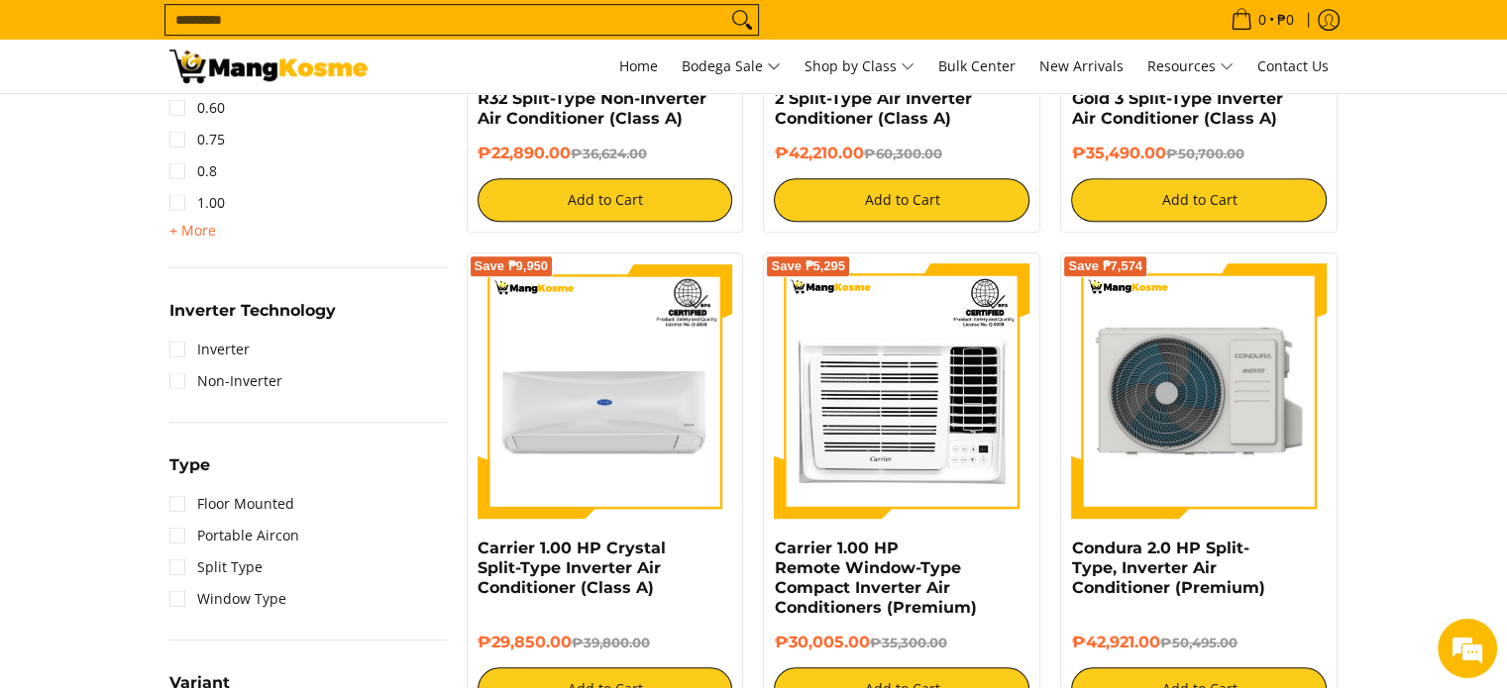
scroll to position [1189, 0]
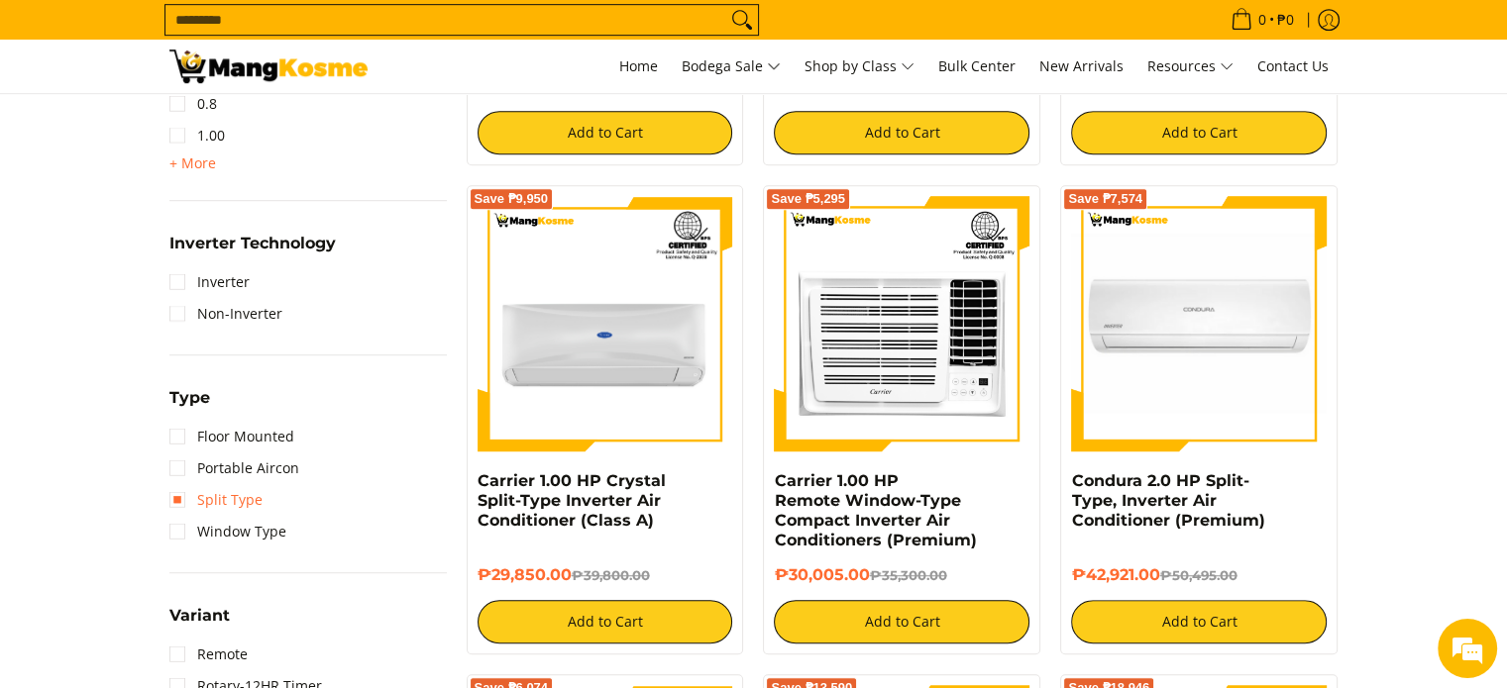
click at [178, 504] on link "Split Type" at bounding box center [215, 500] width 93 height 32
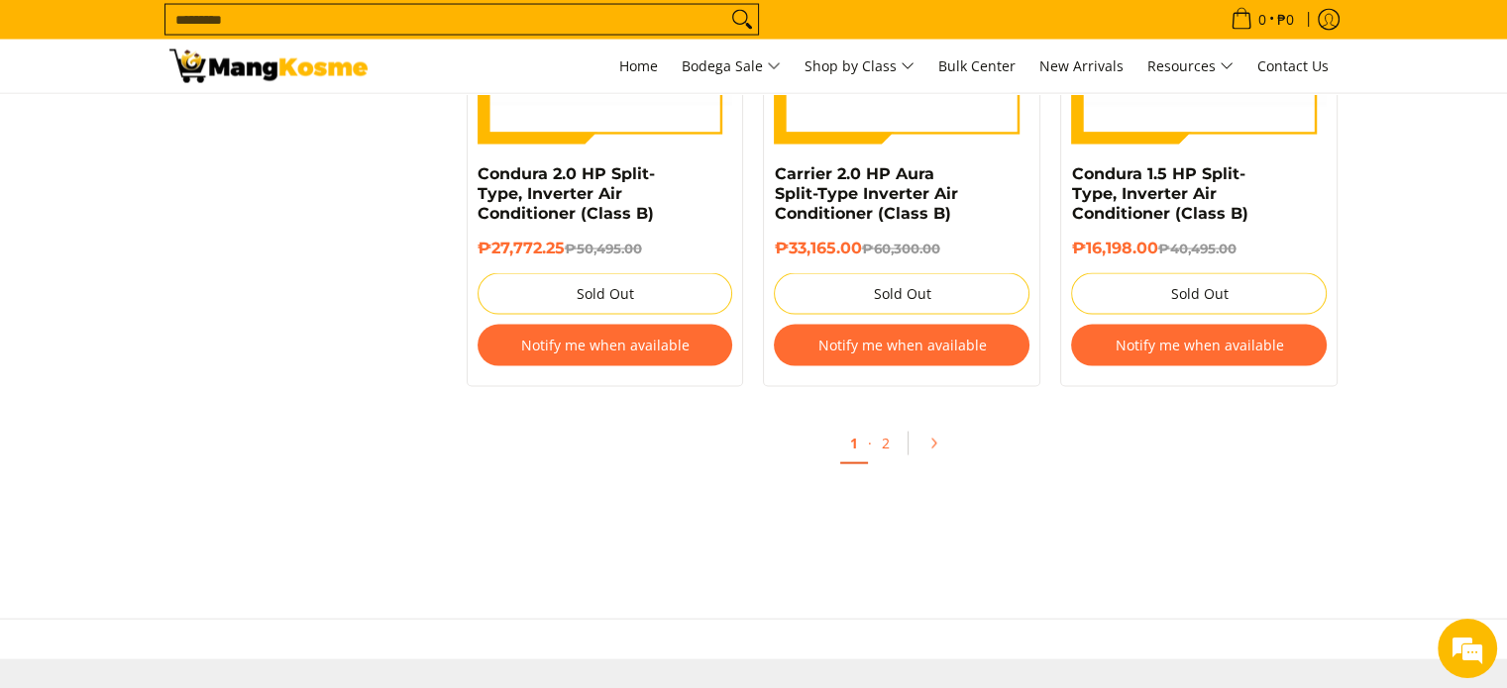
scroll to position [4023, 0]
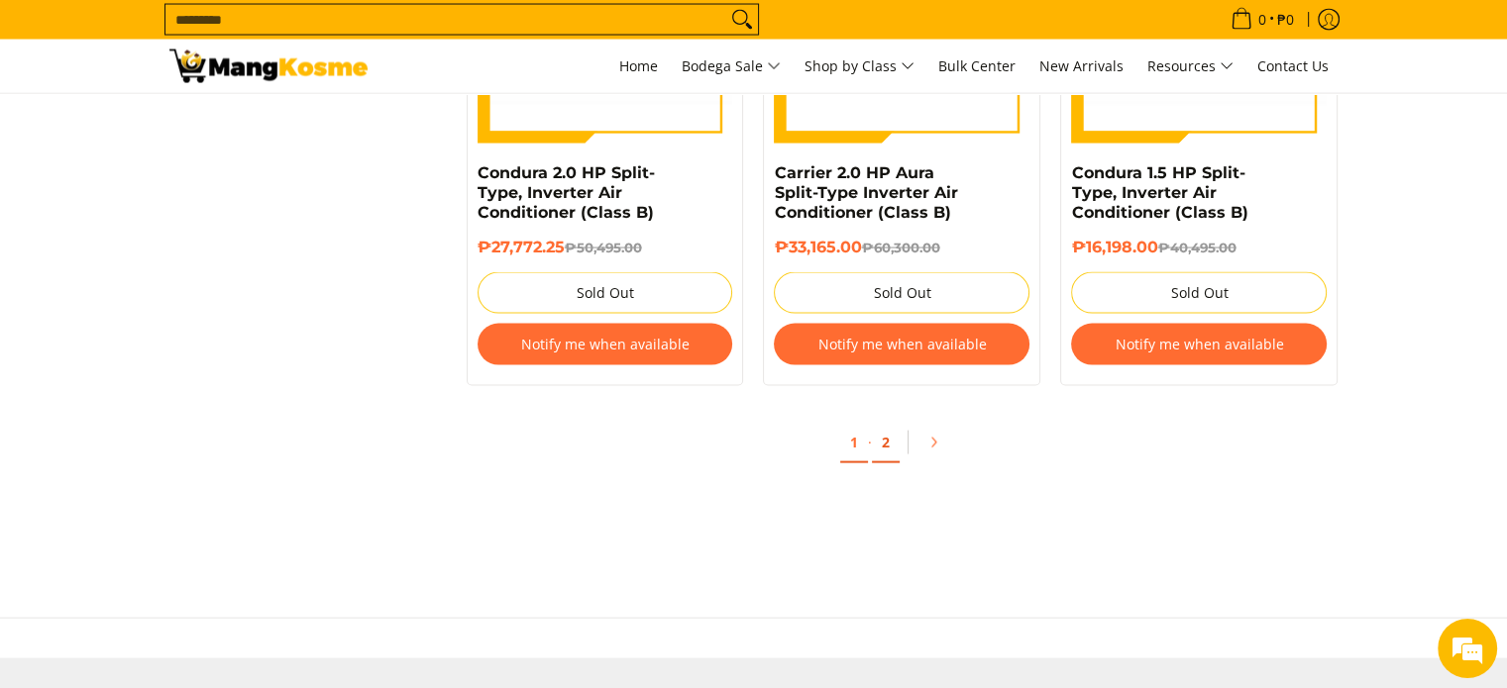
click at [885, 454] on link "2" at bounding box center [886, 443] width 28 height 41
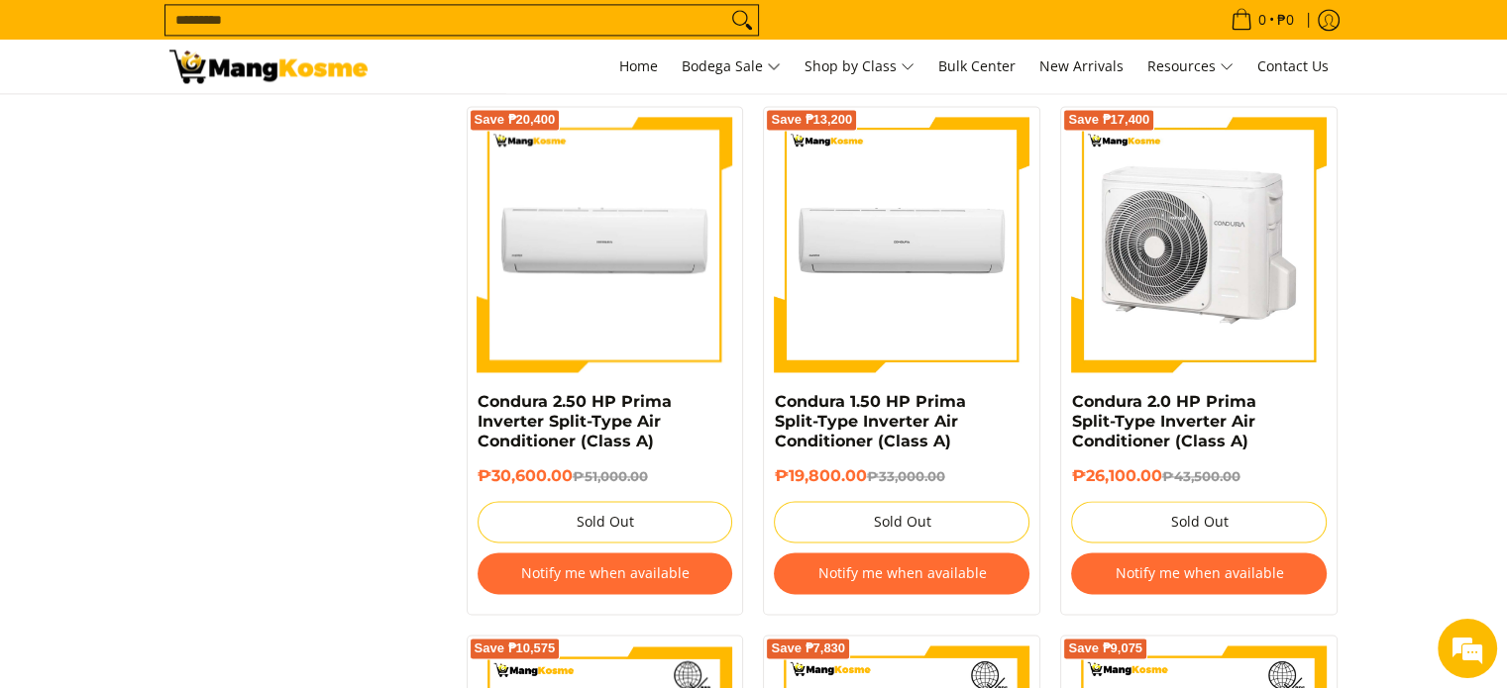
scroll to position [2972, 0]
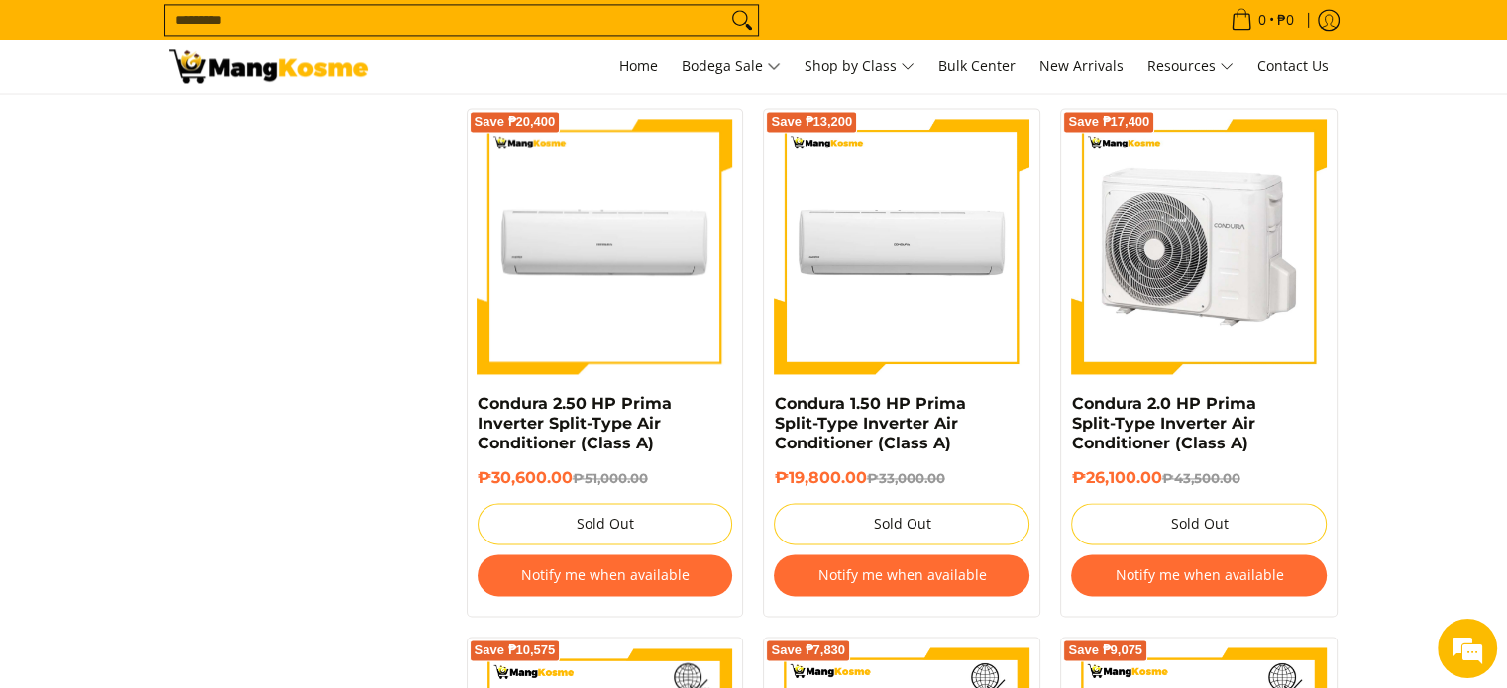
click at [1209, 302] on img at bounding box center [1199, 247] width 256 height 256
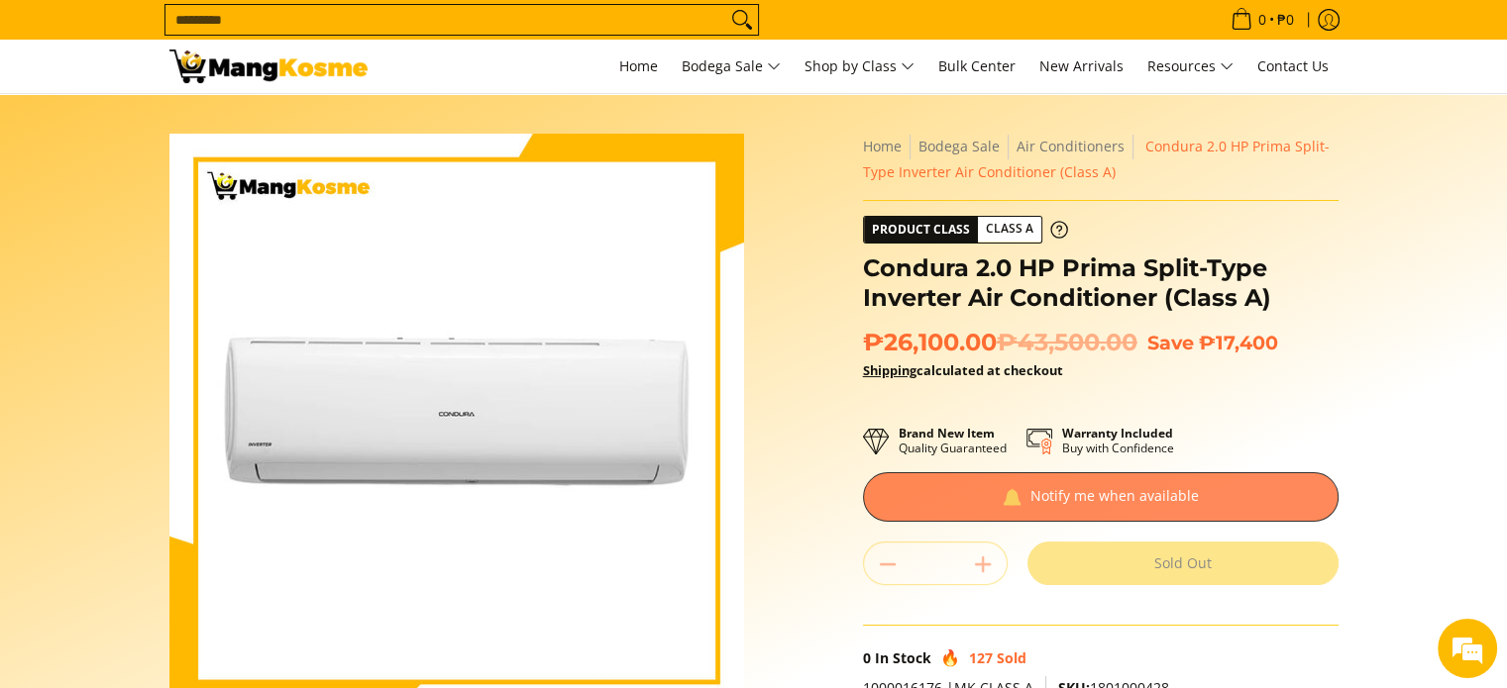
click at [1025, 502] on div at bounding box center [1100, 498] width 475 height 50
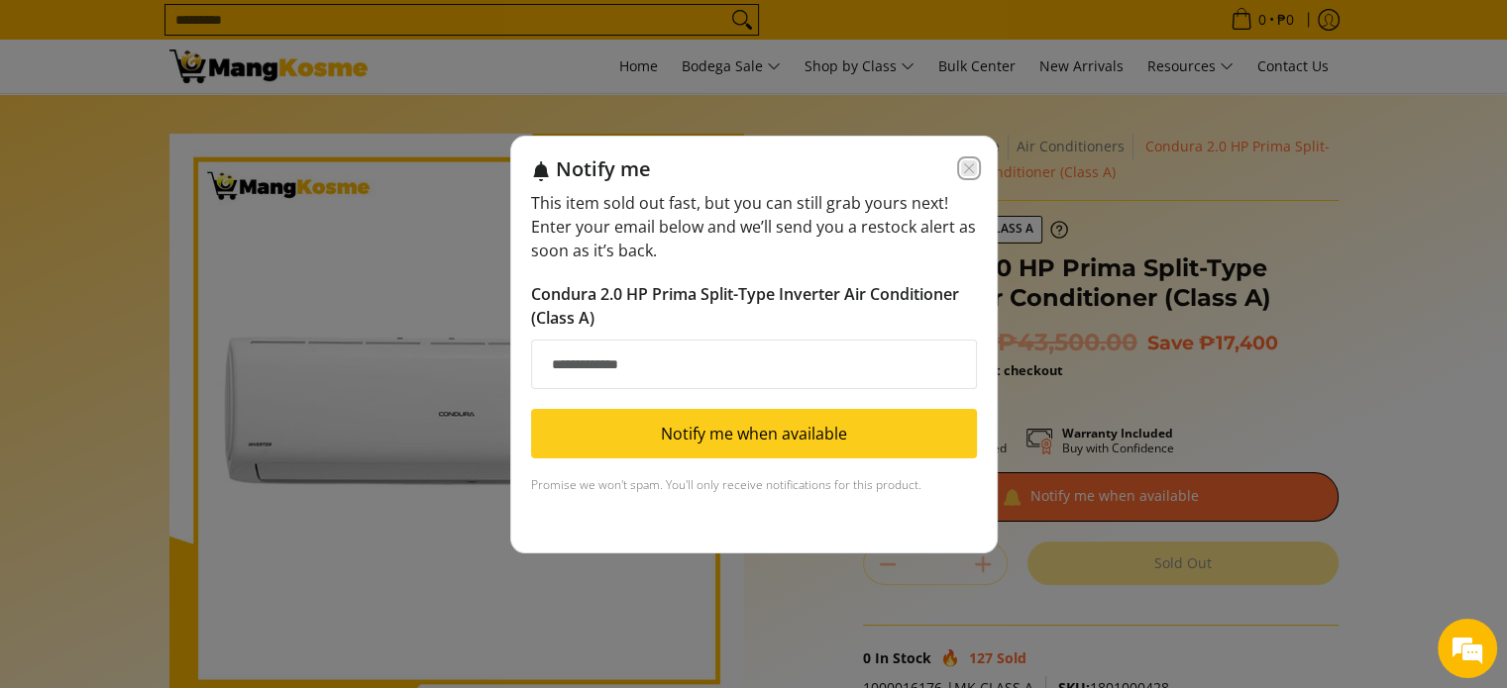
click at [962, 168] on icon "Close modal" at bounding box center [969, 168] width 16 height 16
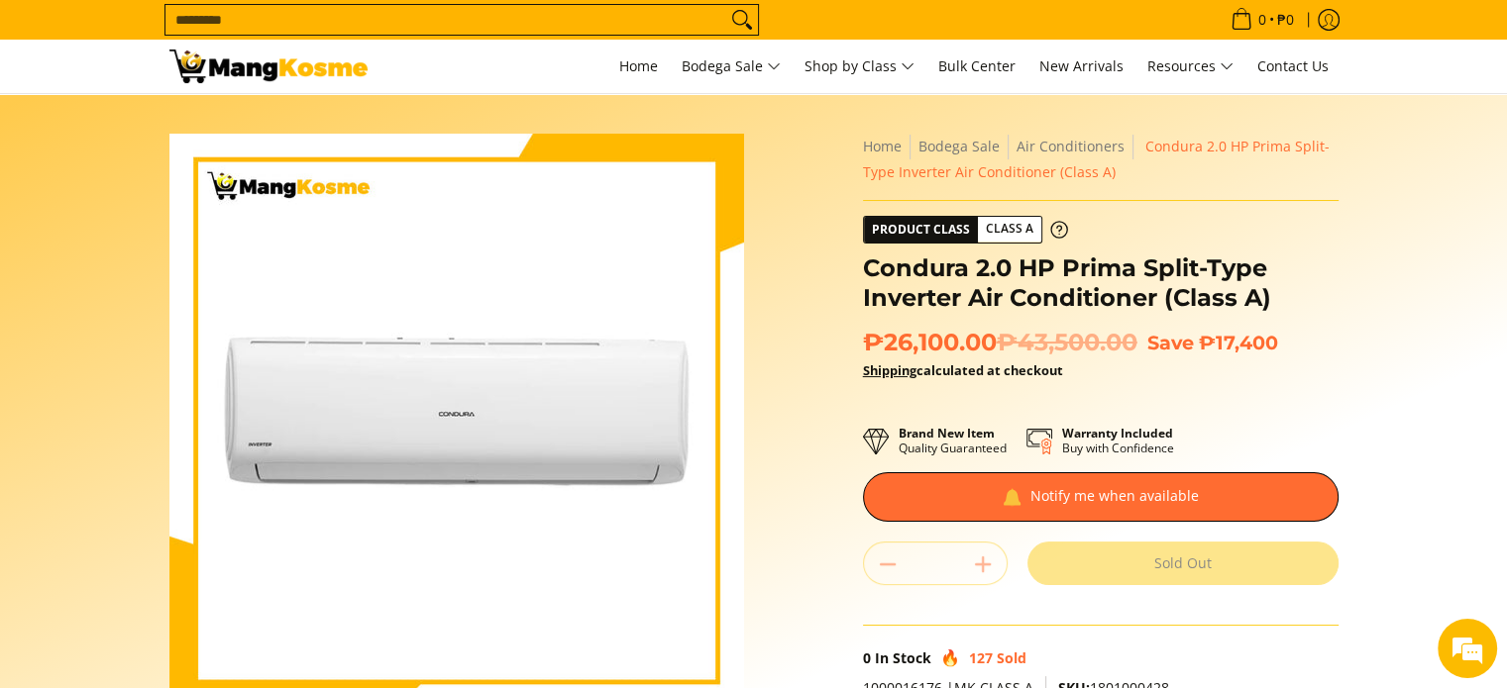
click at [1061, 569] on div "Sold Out" at bounding box center [1182, 564] width 311 height 44
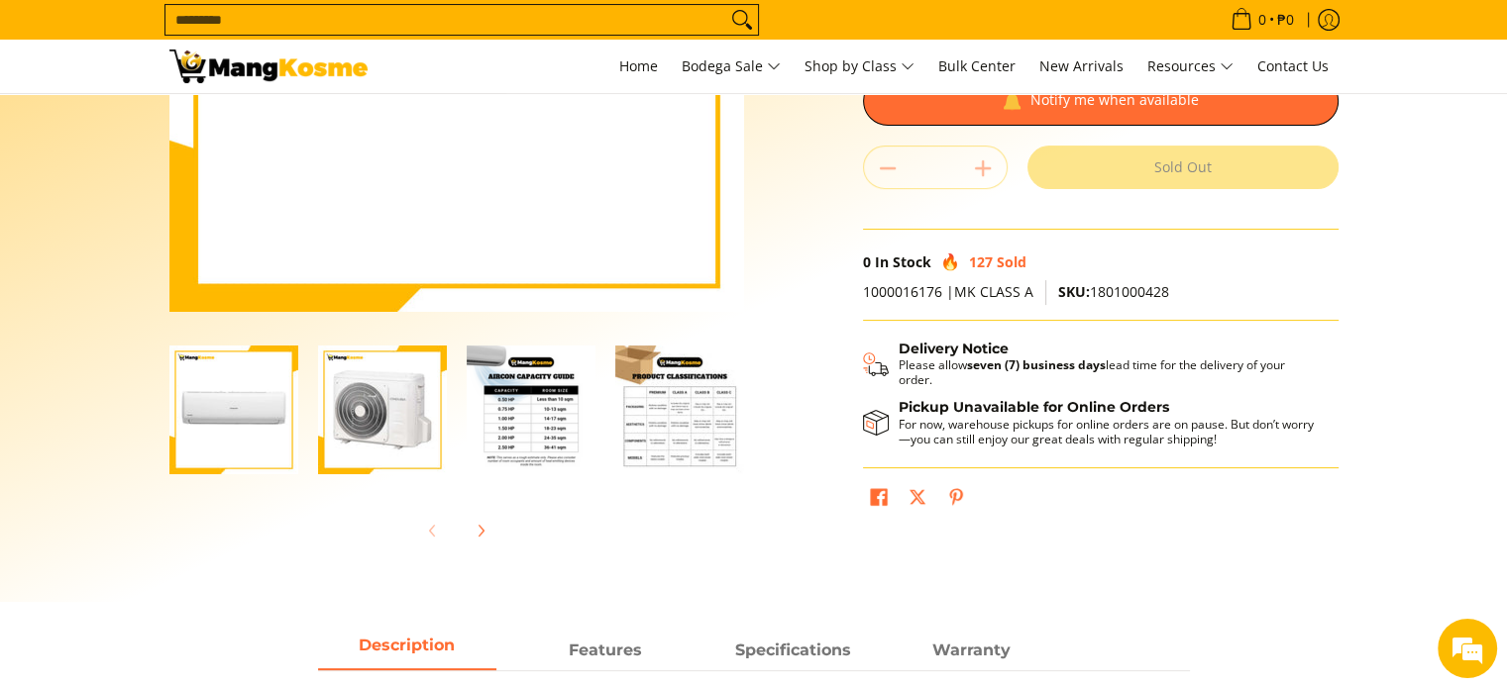
scroll to position [0, 2]
click at [258, 410] on img "Condura 2.0 HP Prima Split-Type Inverter Air Conditioner (Class A)-1" at bounding box center [231, 410] width 129 height 129
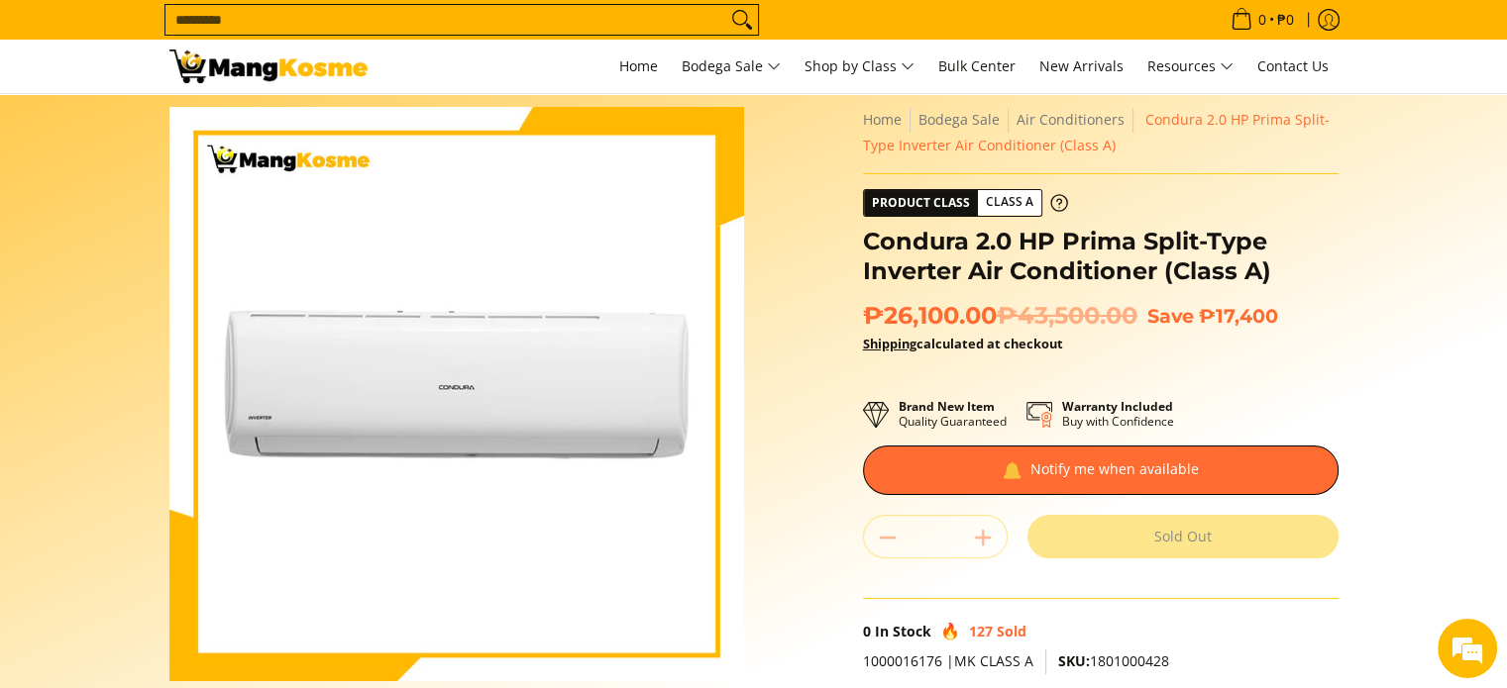
scroll to position [0, 0]
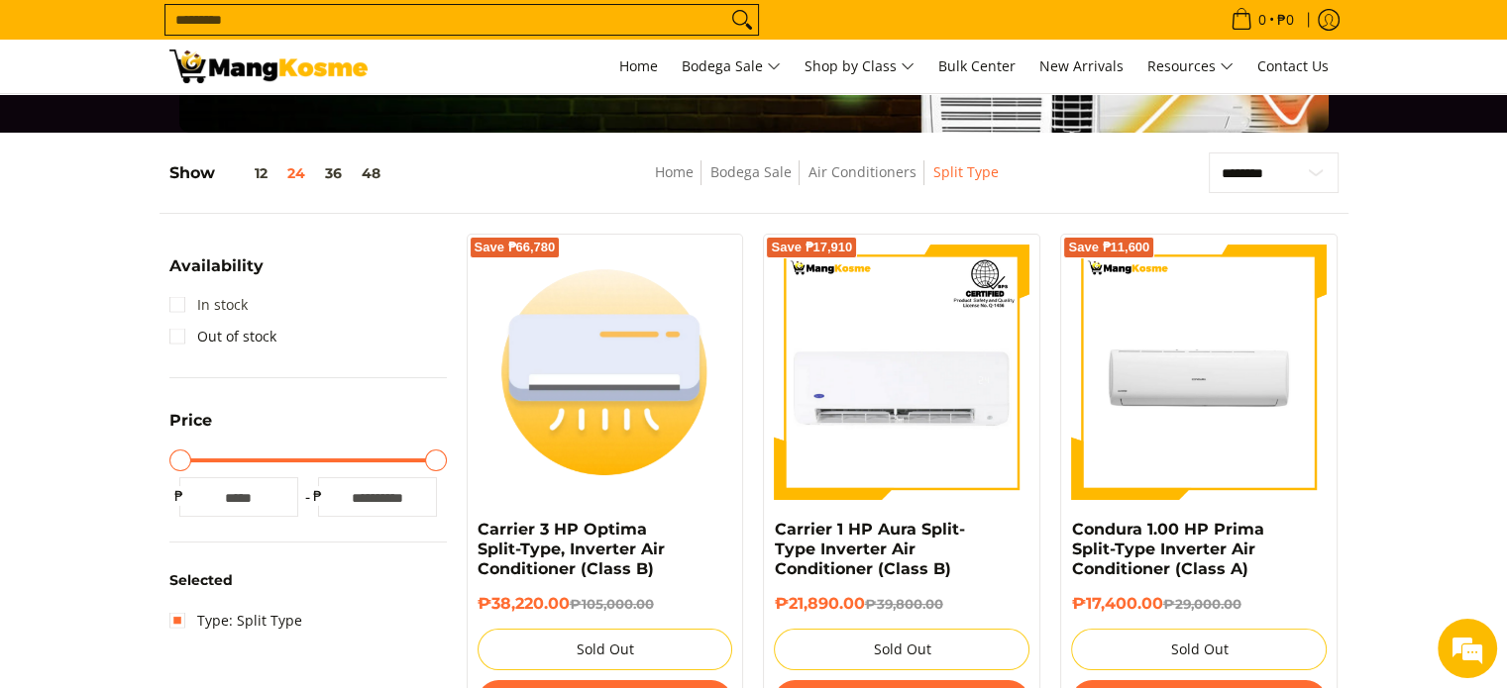
scroll to position [198, 0]
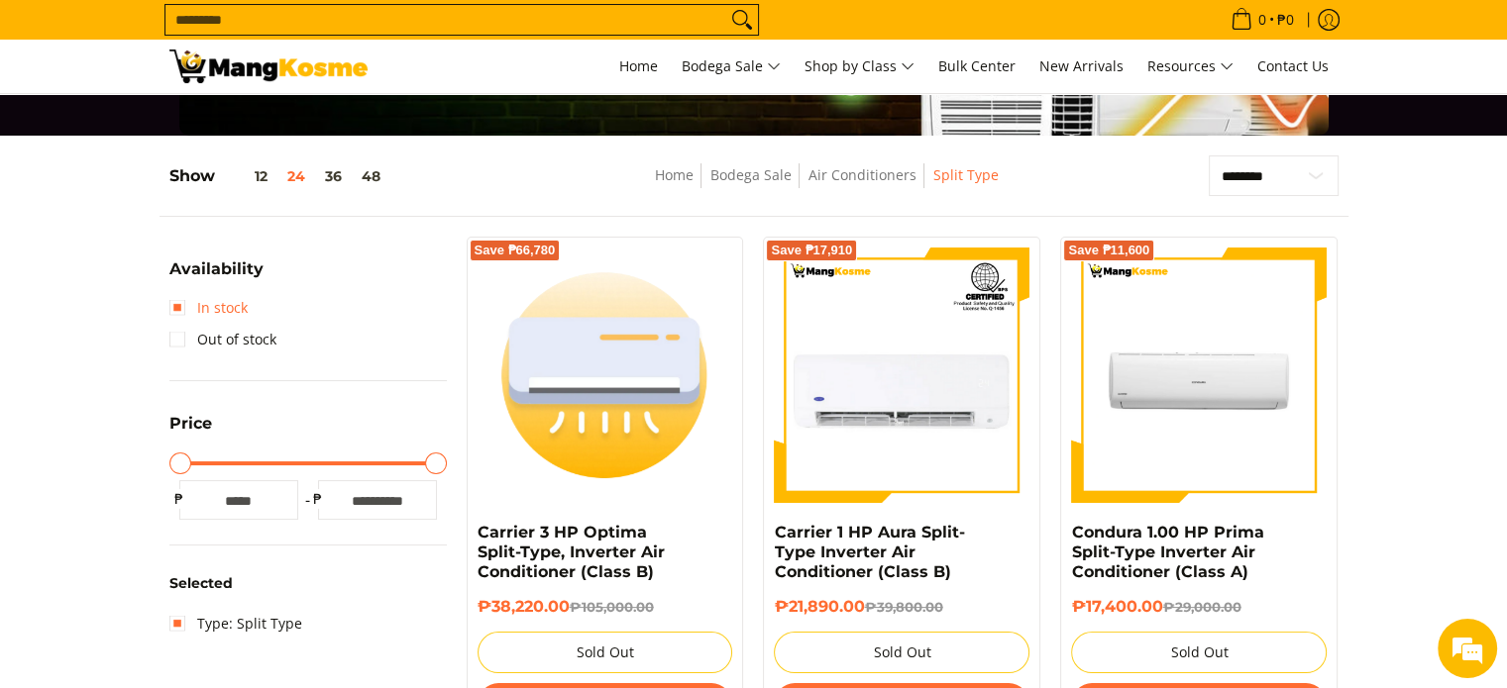
click at [190, 304] on link "In stock" at bounding box center [208, 308] width 78 height 32
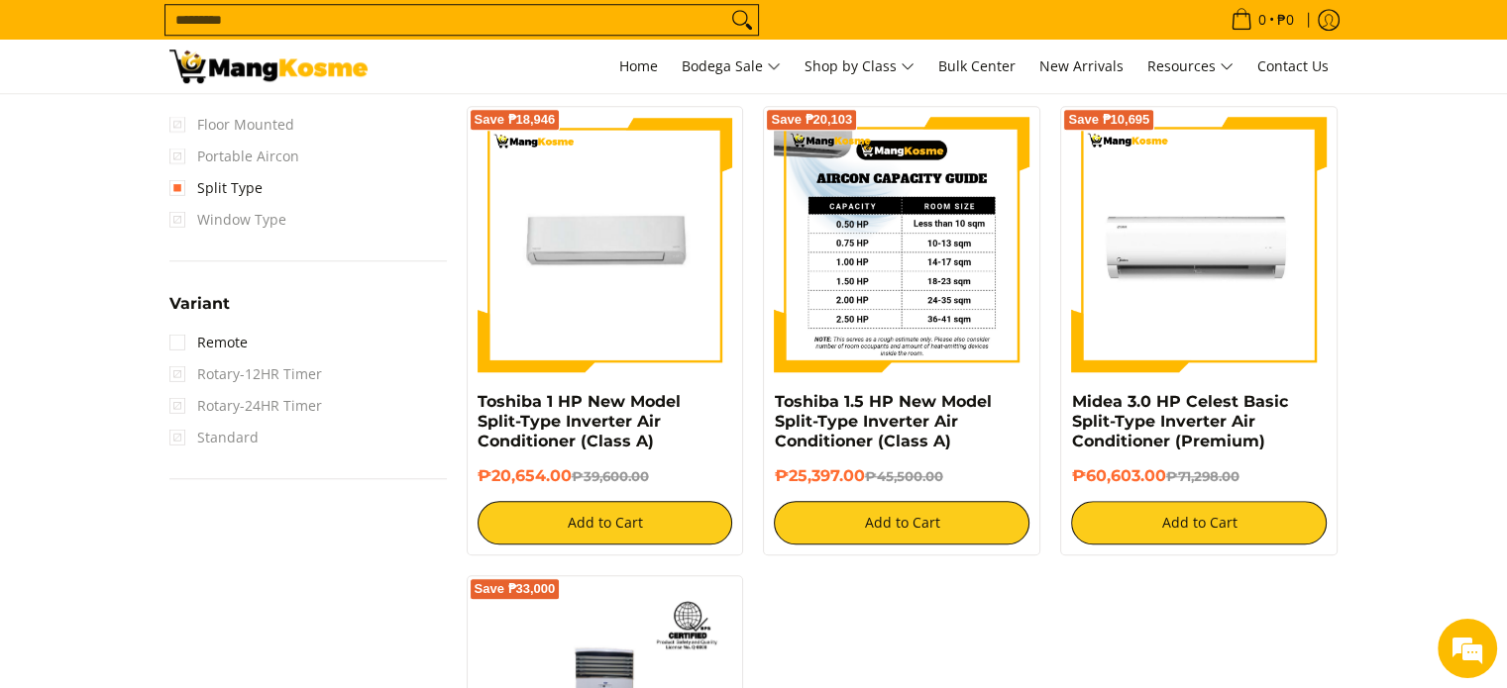
scroll to position [1744, 0]
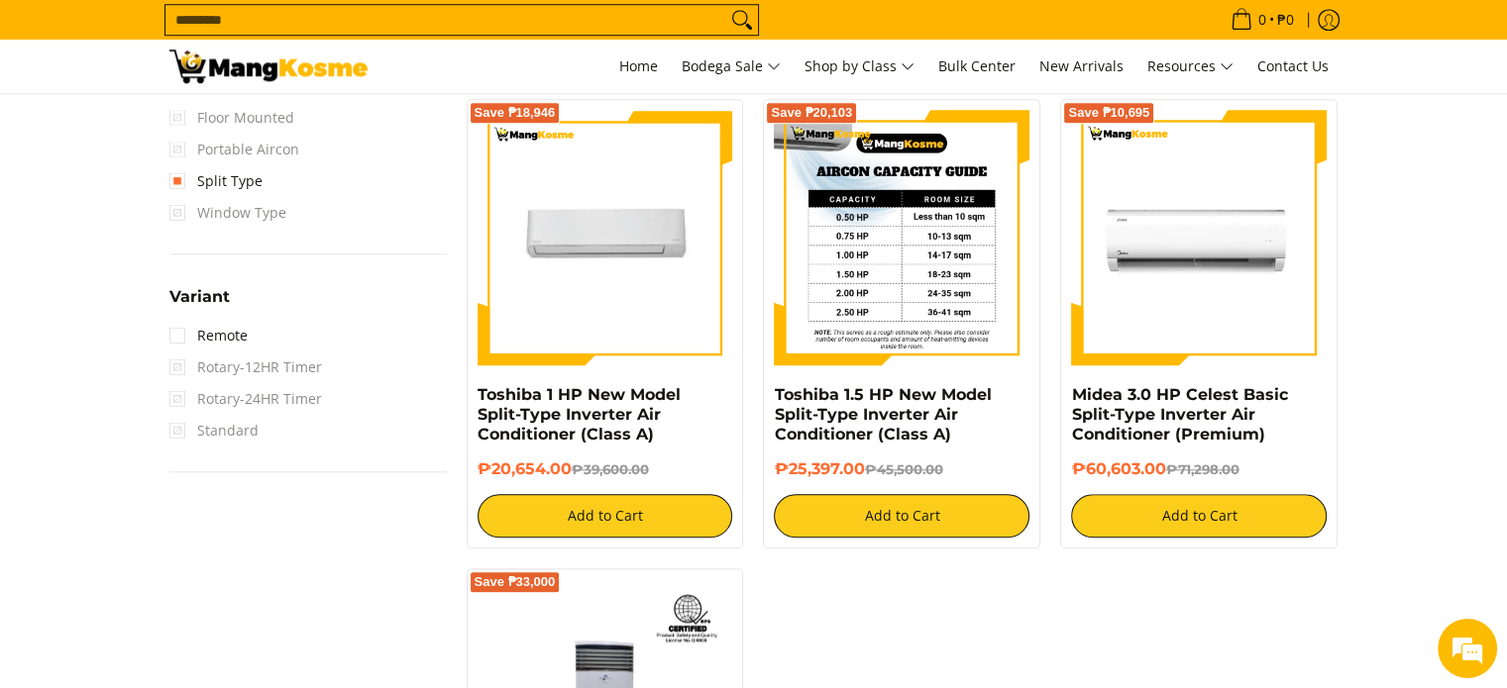
click at [924, 268] on img at bounding box center [902, 238] width 256 height 256
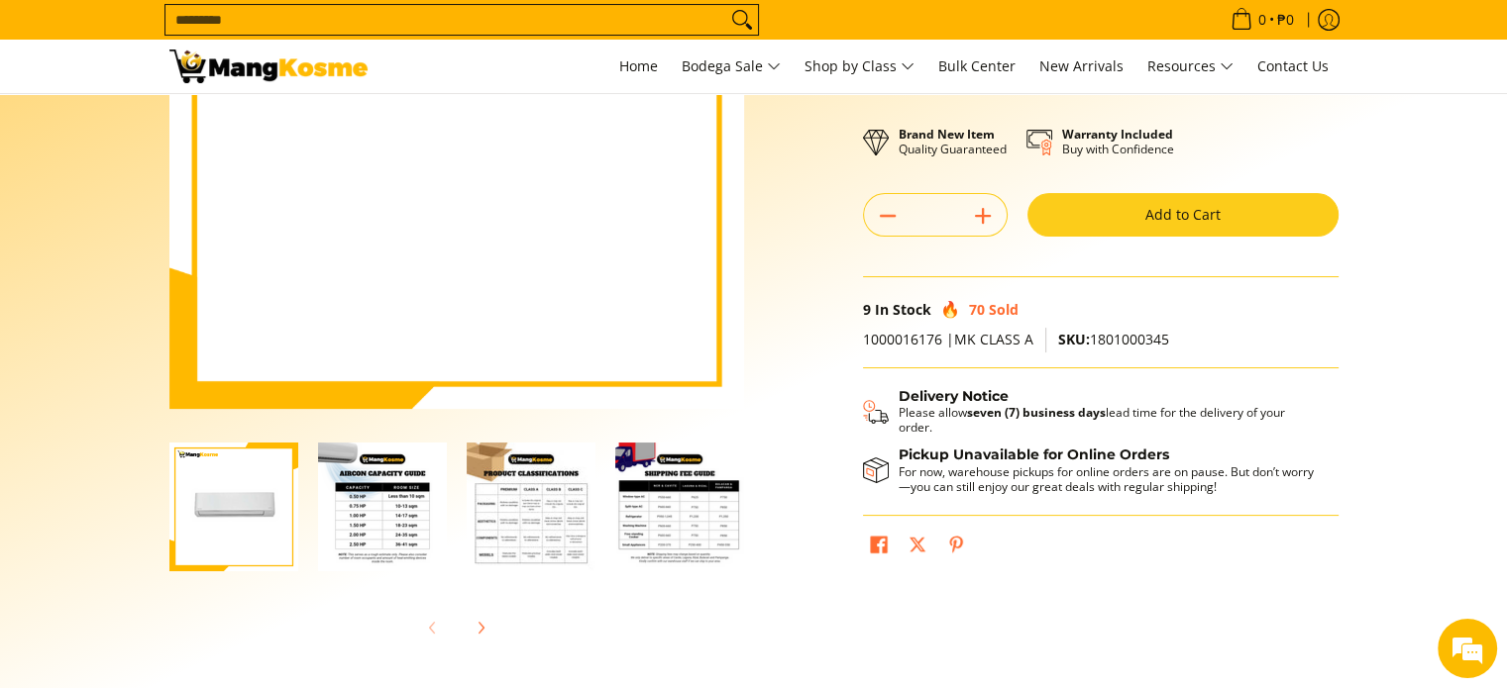
scroll to position [297, 0]
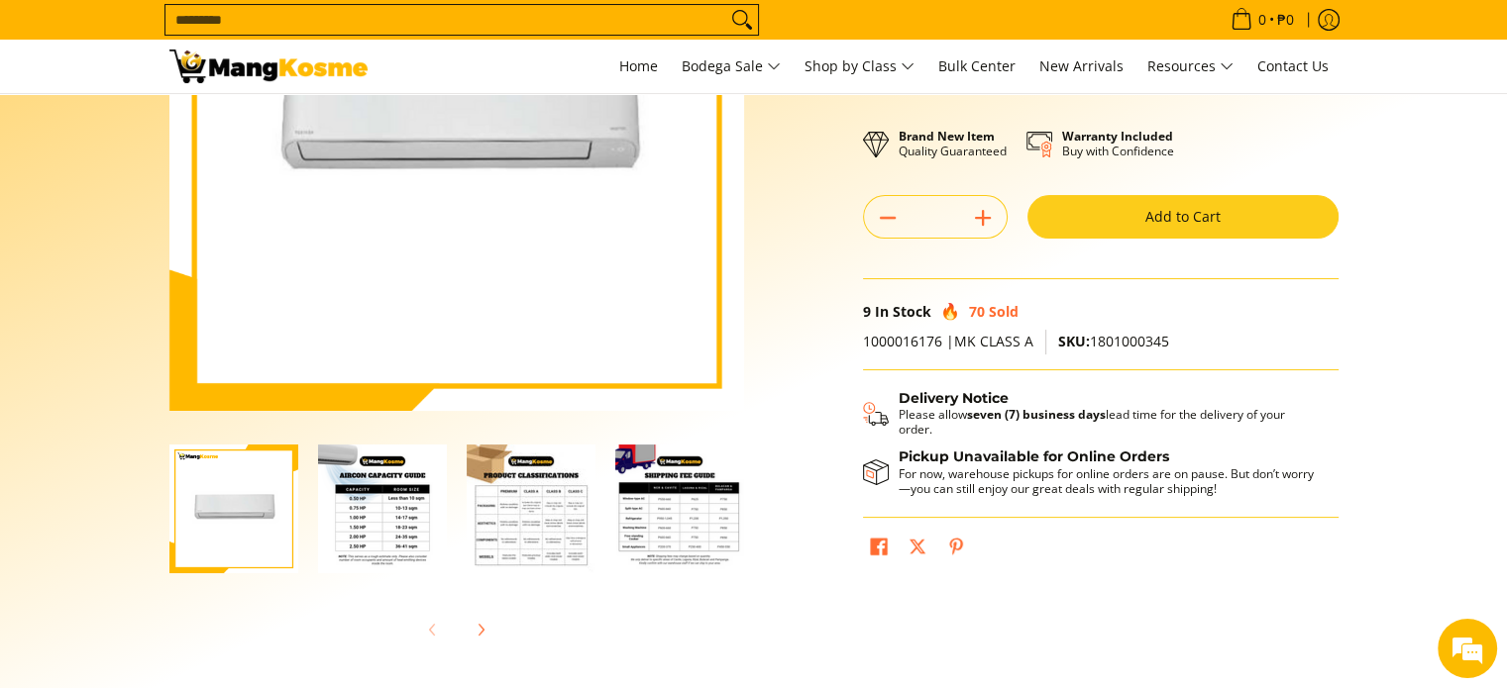
click at [414, 476] on img "Toshiba 1.5 HP New Model Split-Type Inverter Air Conditioner (Class A)-2" at bounding box center [382, 509] width 129 height 129
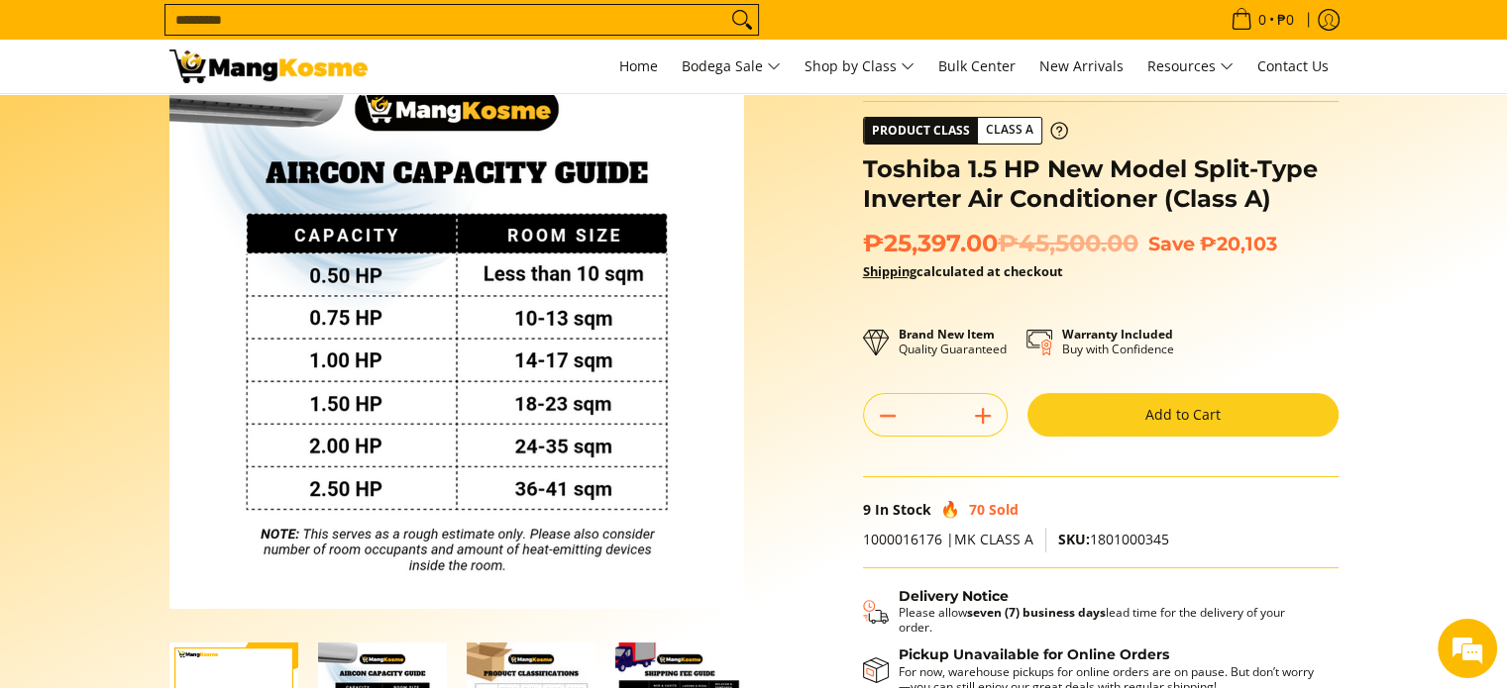
scroll to position [0, 0]
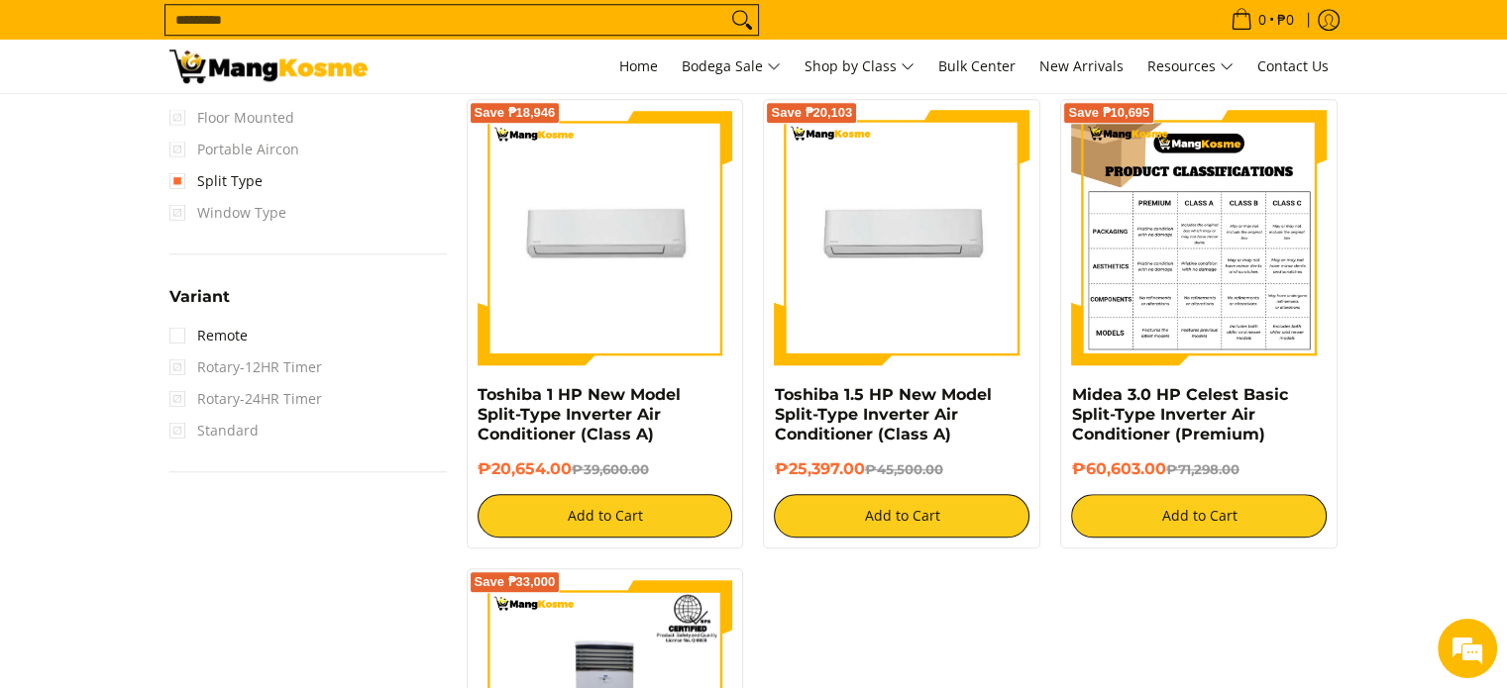
scroll to position [1249, 0]
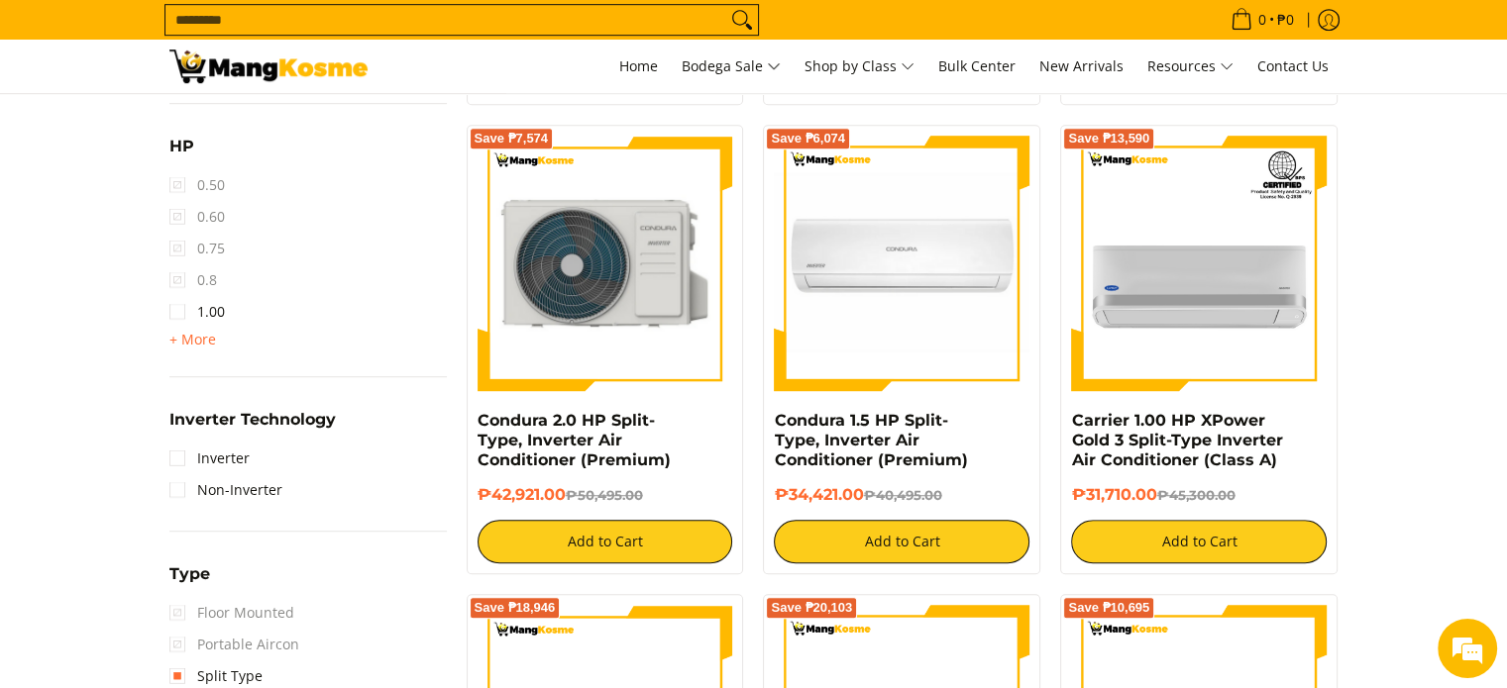
click at [671, 277] on img at bounding box center [605, 264] width 256 height 256
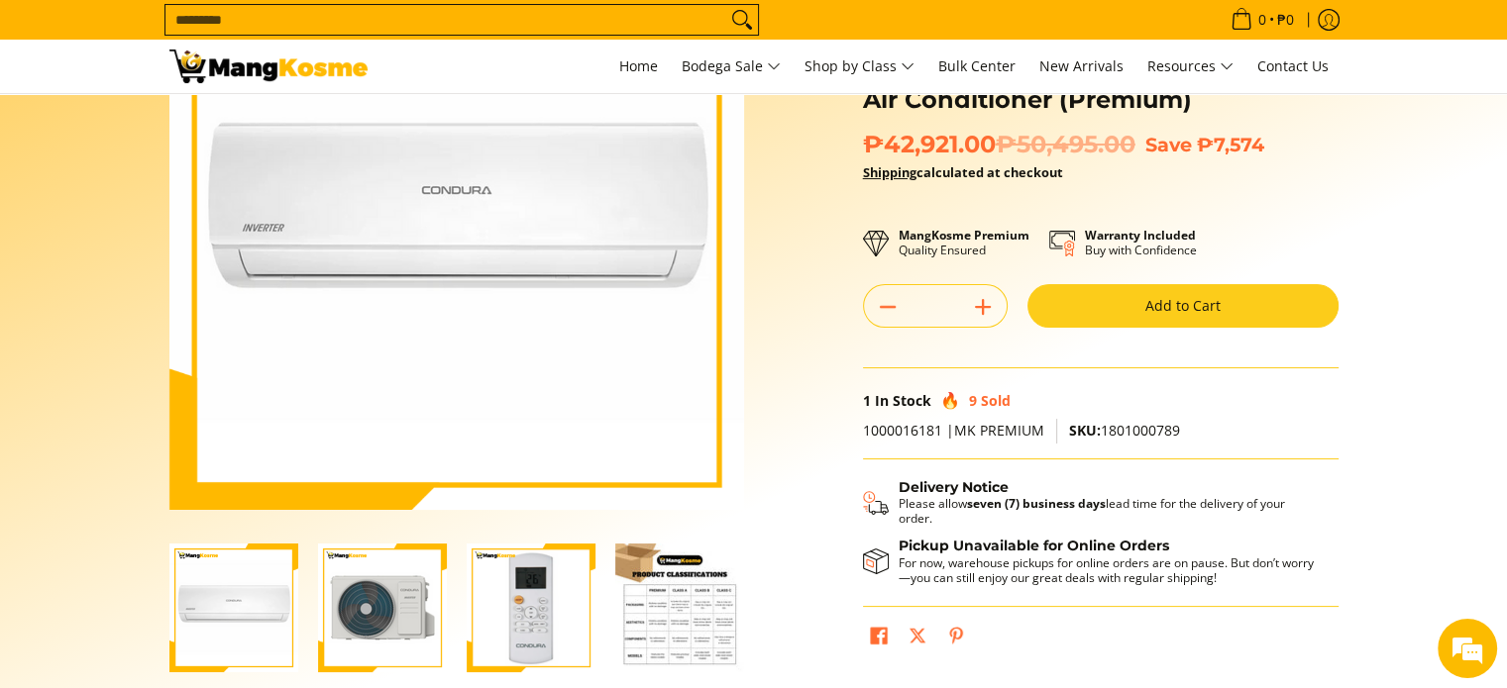
click at [267, 592] on img "condura-split-type-inverter-air-conditioner-class-b-full-view-mang-kosme" at bounding box center [233, 608] width 129 height 129
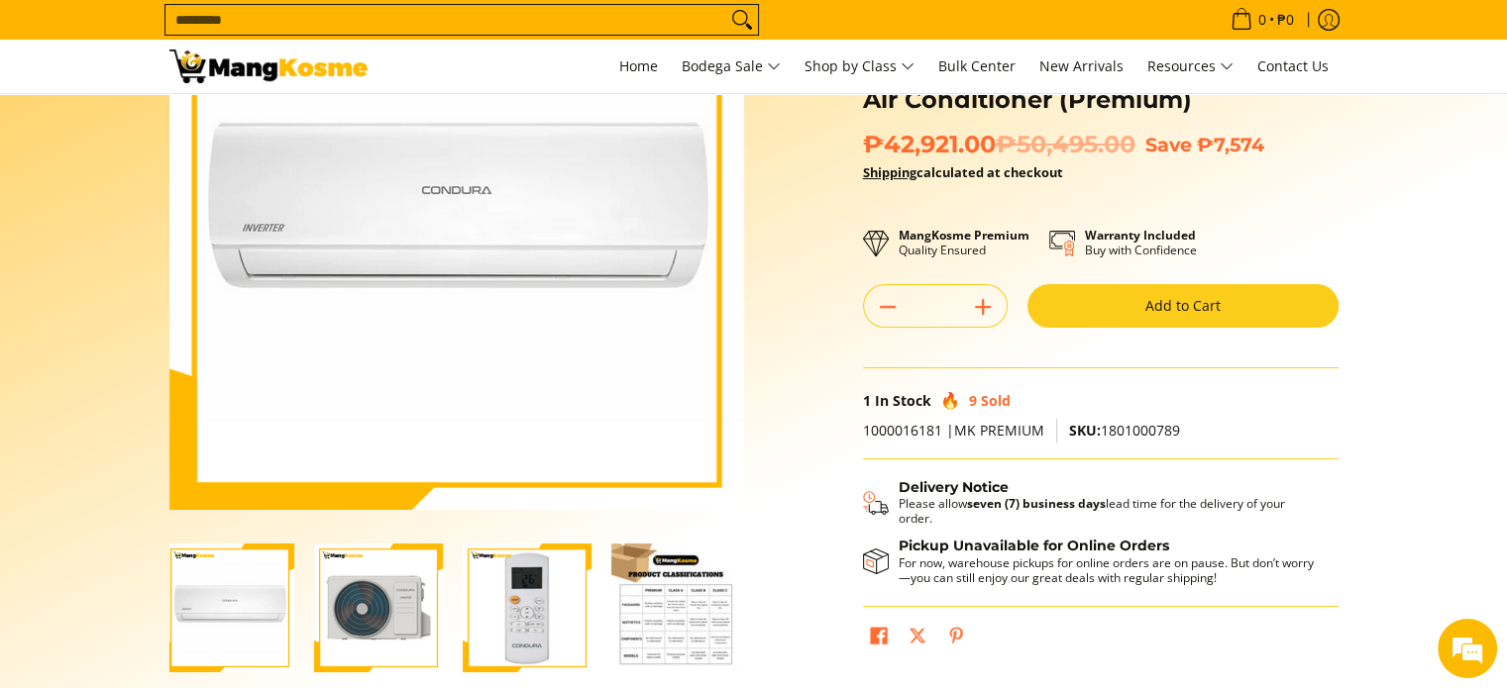
click at [255, 578] on img "condura-split-type-inverter-air-conditioner-class-b-full-view-mang-kosme" at bounding box center [229, 608] width 129 height 129
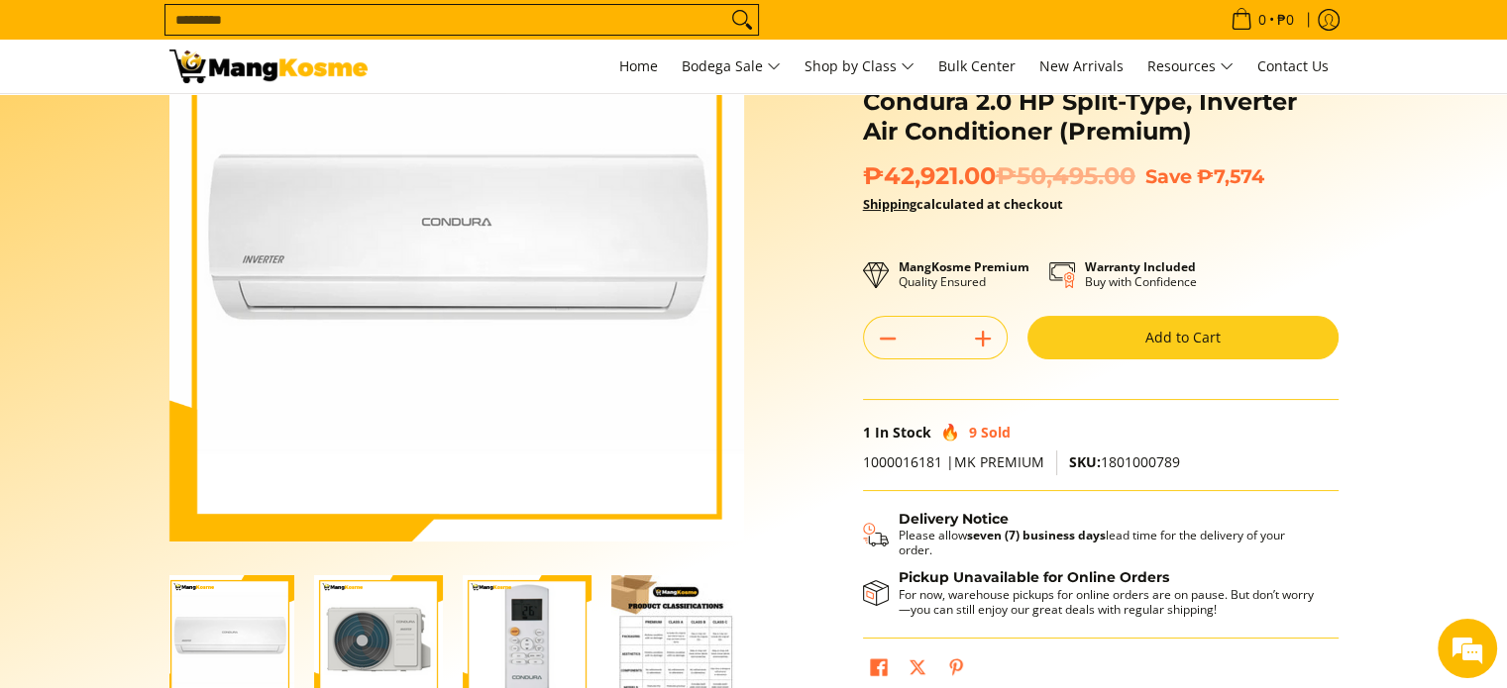
scroll to position [0, 0]
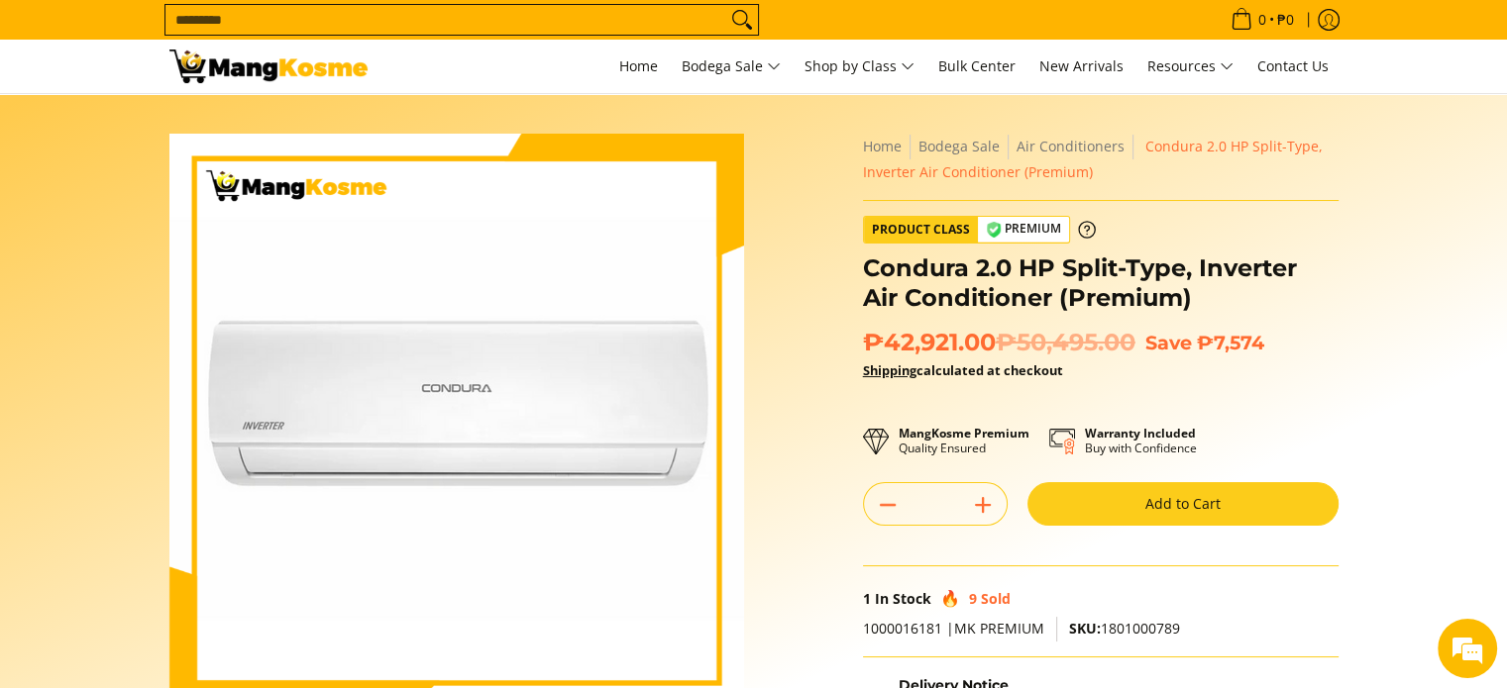
click at [1094, 503] on button "Add to Cart" at bounding box center [1182, 504] width 311 height 44
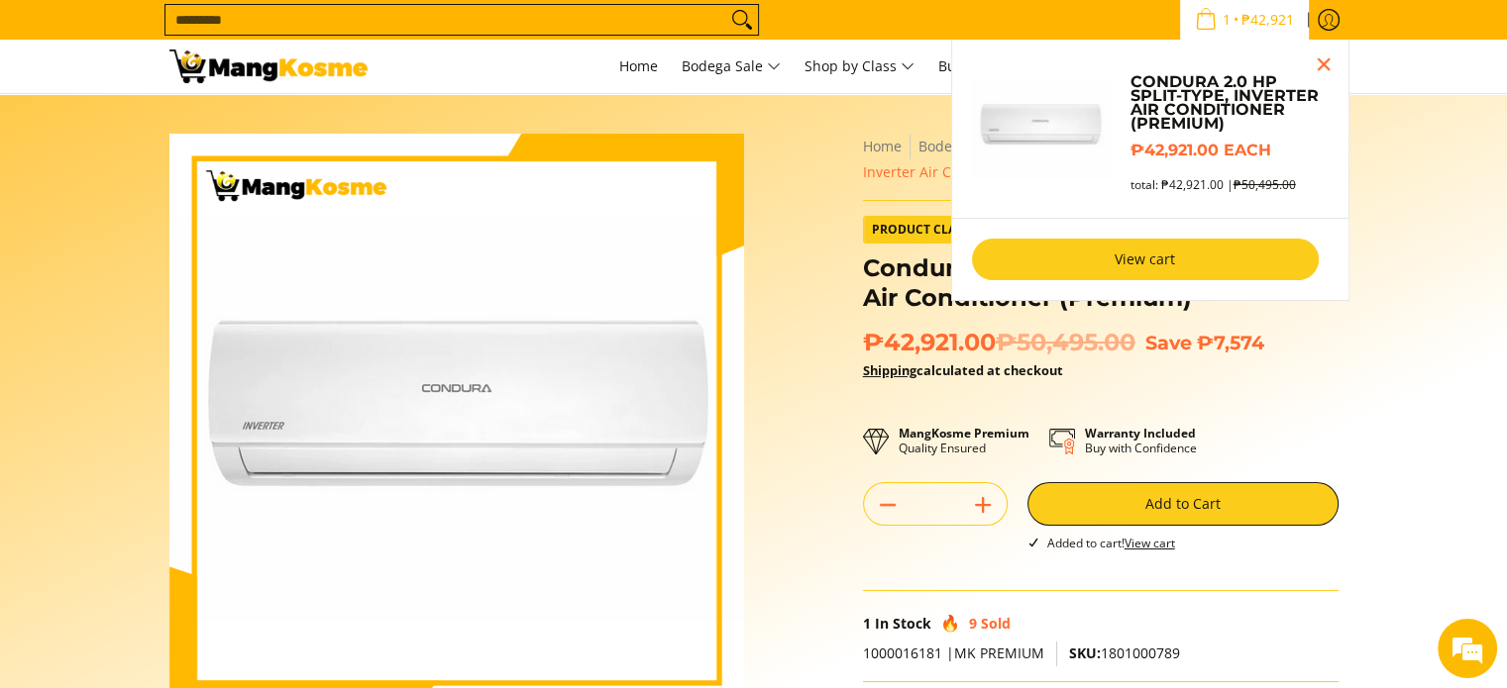
click at [1129, 260] on link "View cart" at bounding box center [1145, 260] width 347 height 42
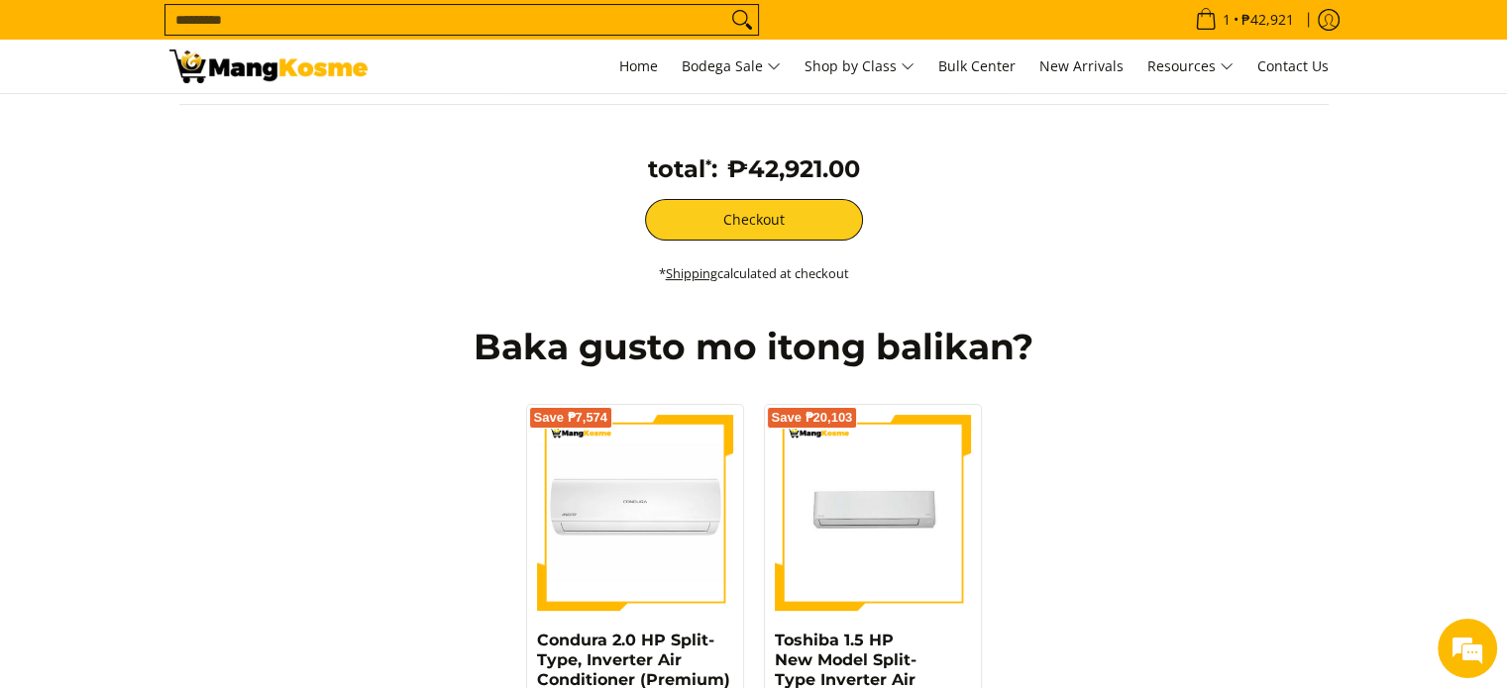
scroll to position [198, 0]
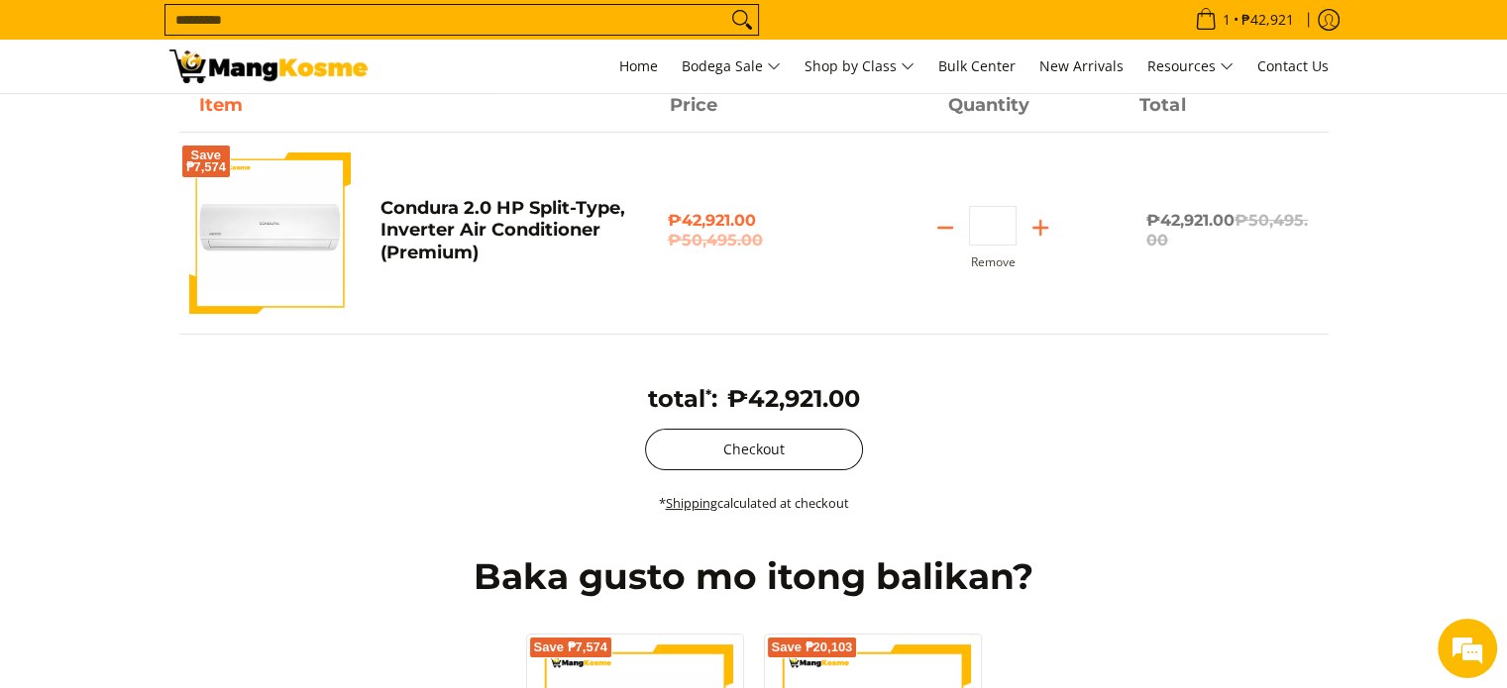
click at [767, 443] on button "Checkout" at bounding box center [754, 450] width 218 height 42
